Goal: Task Accomplishment & Management: Use online tool/utility

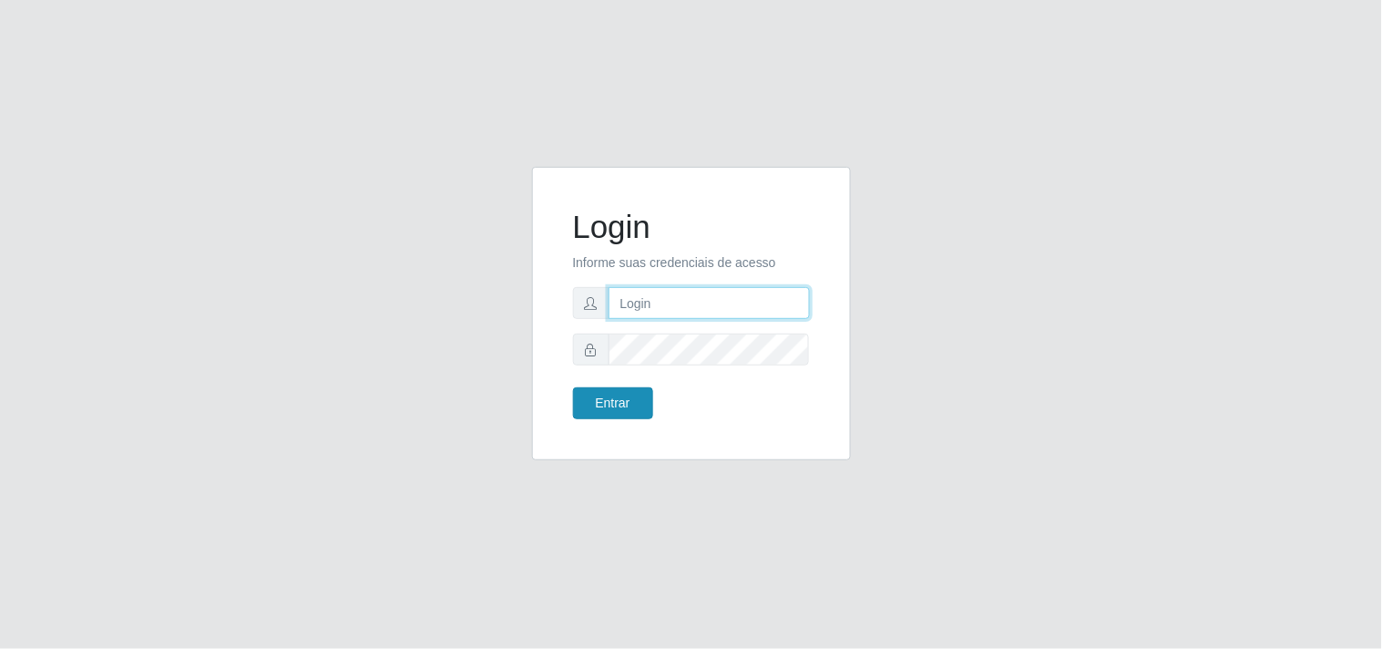
type input "analucia@cestao"
click at [612, 398] on button "Entrar" at bounding box center [613, 403] width 80 height 32
click at [609, 397] on button "Entrar" at bounding box center [613, 403] width 80 height 32
click at [592, 411] on button "Entrar" at bounding box center [613, 403] width 80 height 32
type input "analucia@cestao"
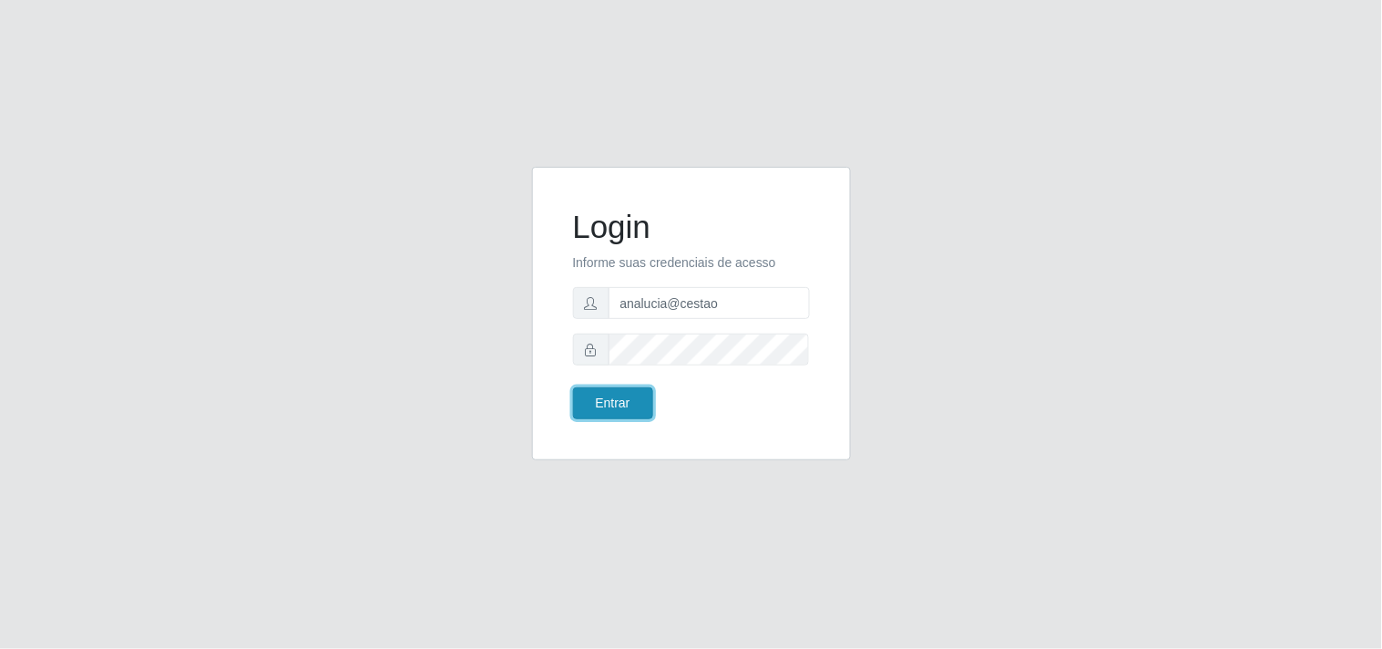
click at [619, 404] on button "Entrar" at bounding box center [613, 403] width 80 height 32
click at [612, 406] on button "Entrar" at bounding box center [613, 403] width 80 height 32
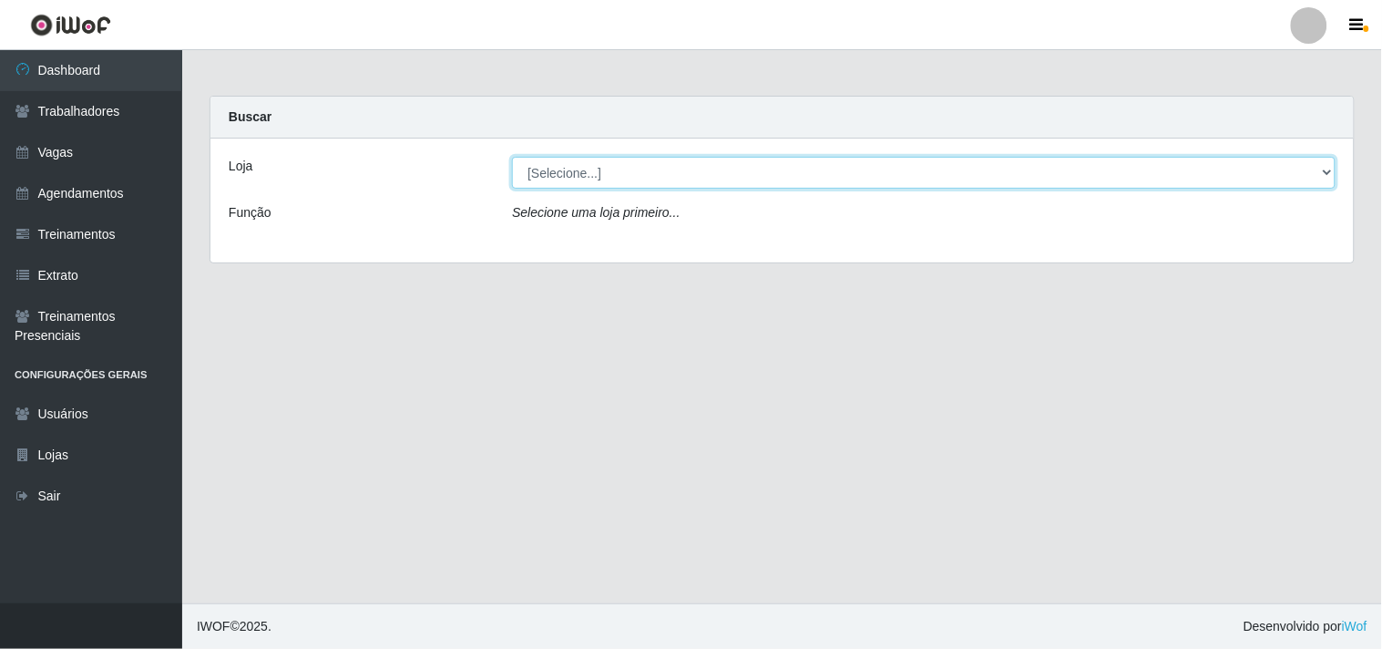
click at [670, 174] on select "[Selecione...] O Cestão - Geisel" at bounding box center [923, 173] width 823 height 32
select select "224"
click at [512, 157] on select "[Selecione...] O Cestão - Geisel" at bounding box center [923, 173] width 823 height 32
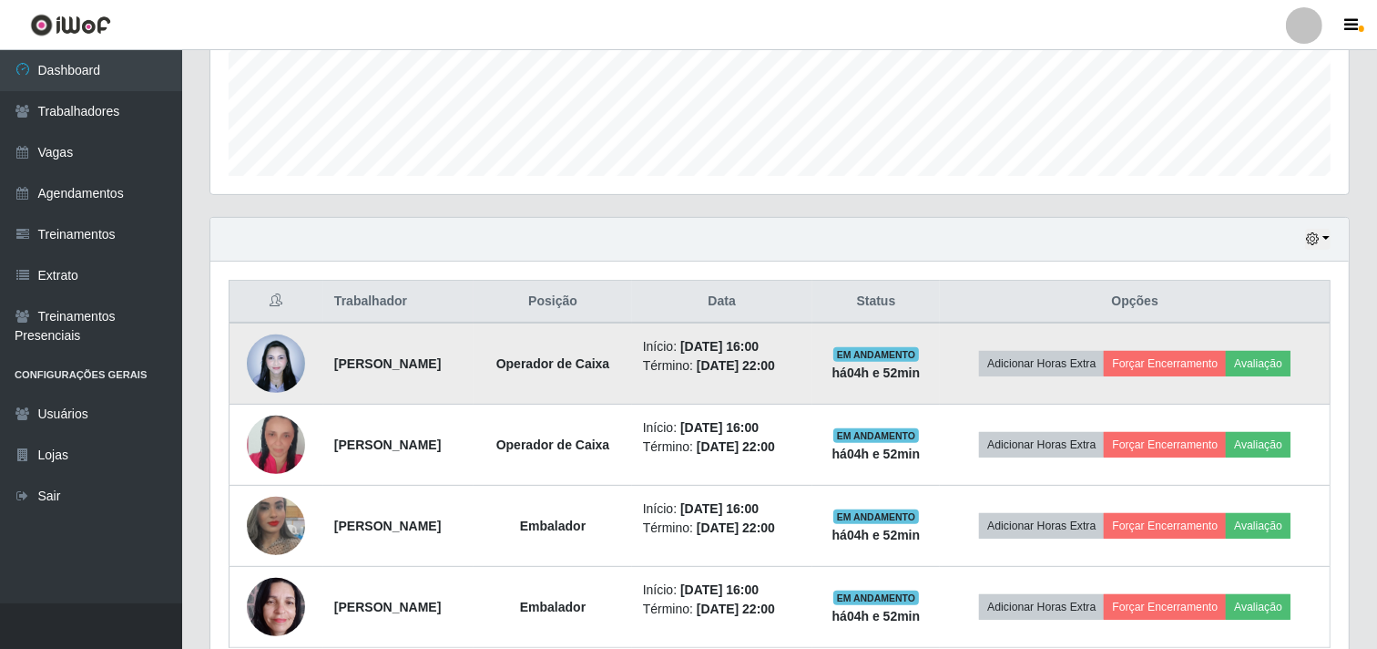
scroll to position [561, 0]
